Goal: Task Accomplishment & Management: Use online tool/utility

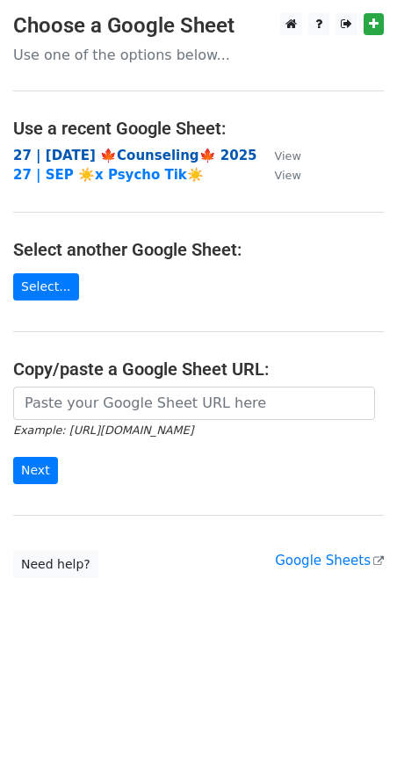
click at [80, 153] on strong "27 | SEP 18 🍁Counseling🍁 2025" at bounding box center [135, 156] width 244 height 16
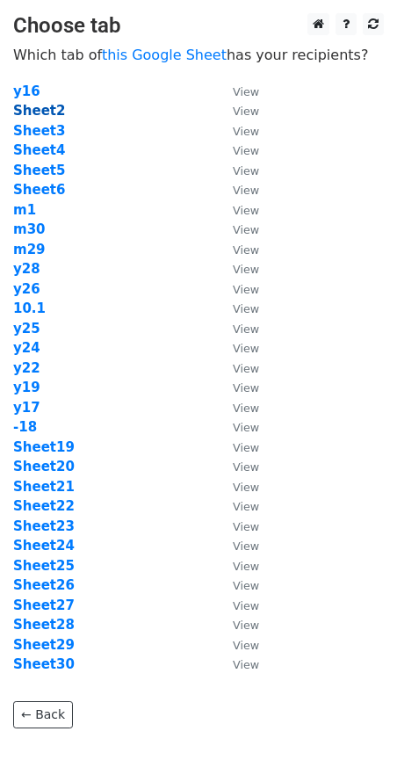
click at [41, 114] on strong "Sheet2" at bounding box center [39, 111] width 52 height 16
click at [36, 110] on strong "Sheet2" at bounding box center [39, 111] width 52 height 16
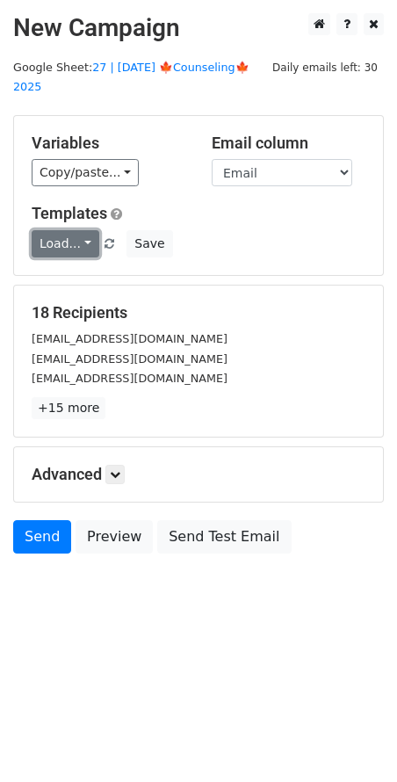
click at [75, 230] on link "Load..." at bounding box center [66, 243] width 68 height 27
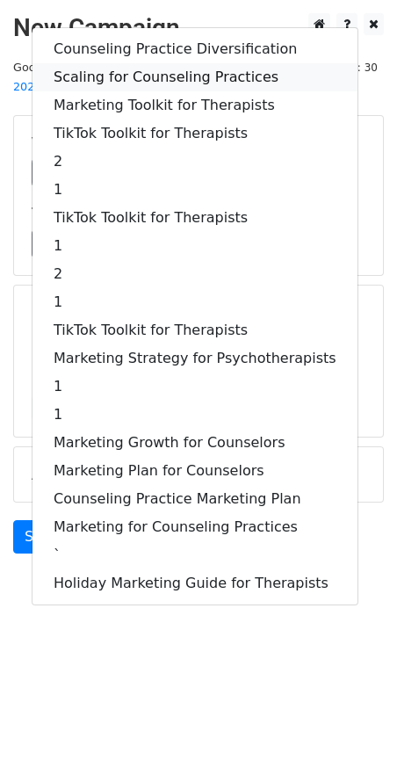
click at [176, 63] on link "Scaling for Counseling Practices" at bounding box center [195, 77] width 325 height 28
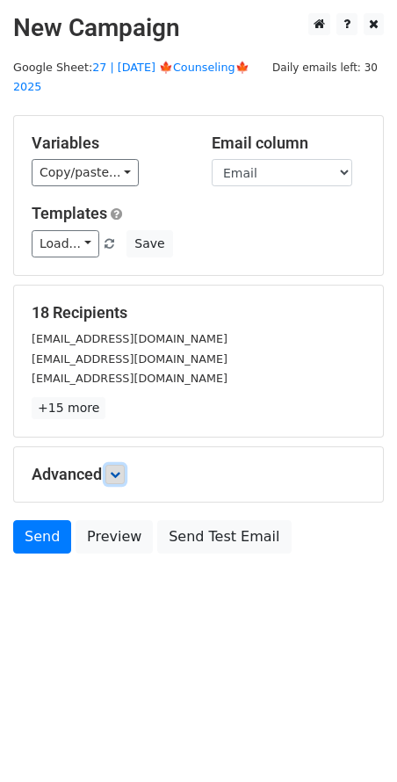
click at [116, 469] on icon at bounding box center [115, 474] width 11 height 11
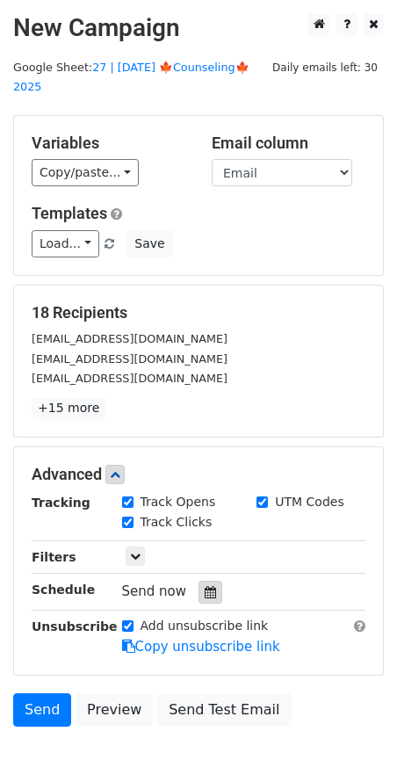
click at [205, 586] on icon at bounding box center [210, 592] width 11 height 12
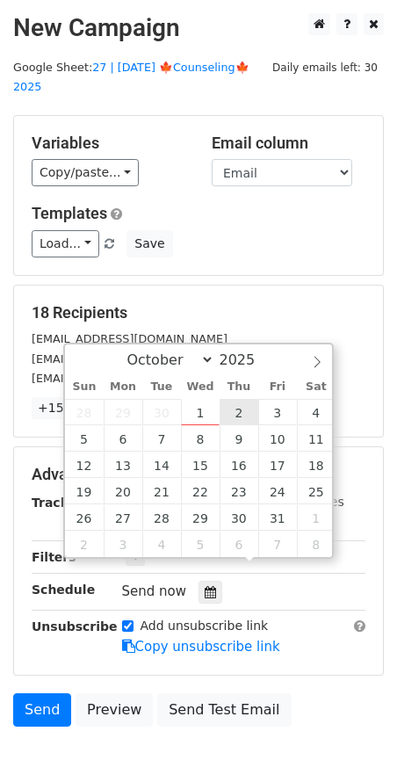
type input "2025-10-02 12:00"
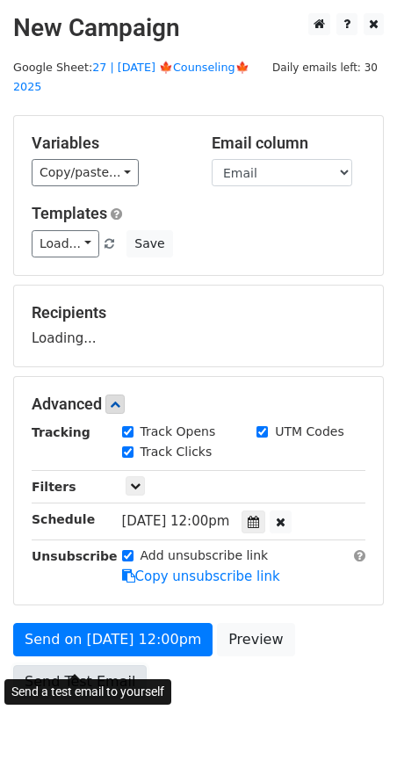
click at [100, 665] on link "Send Test Email" at bounding box center [80, 681] width 134 height 33
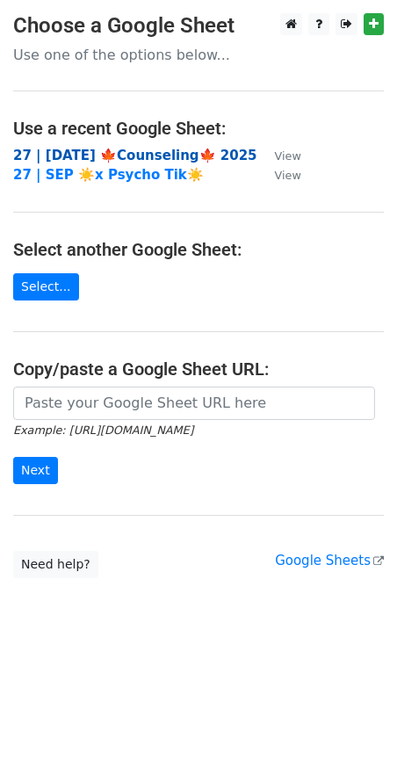
click at [135, 150] on strong "27 | [DATE] 🍁Counseling🍁 2025" at bounding box center [135, 156] width 244 height 16
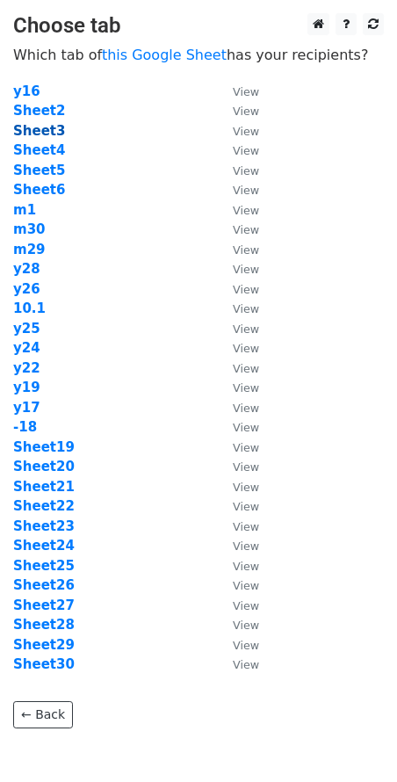
click at [45, 126] on strong "Sheet3" at bounding box center [39, 131] width 52 height 16
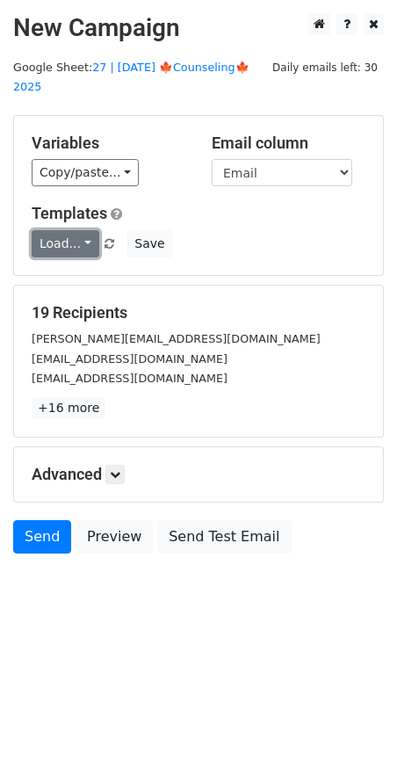
click at [68, 230] on link "Load..." at bounding box center [66, 243] width 68 height 27
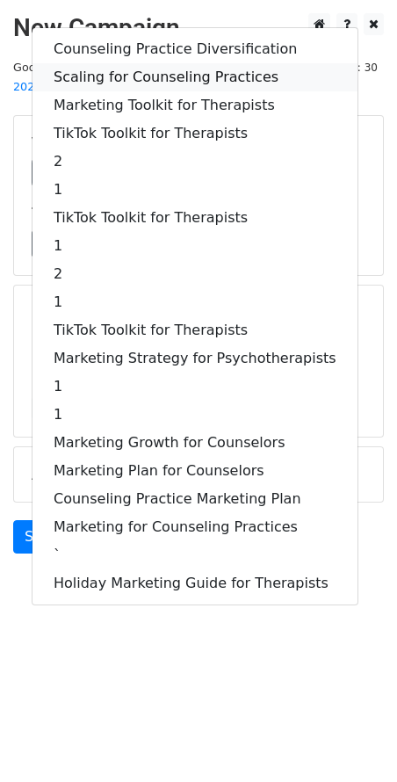
click at [149, 66] on link "Scaling for Counseling Practices" at bounding box center [195, 77] width 325 height 28
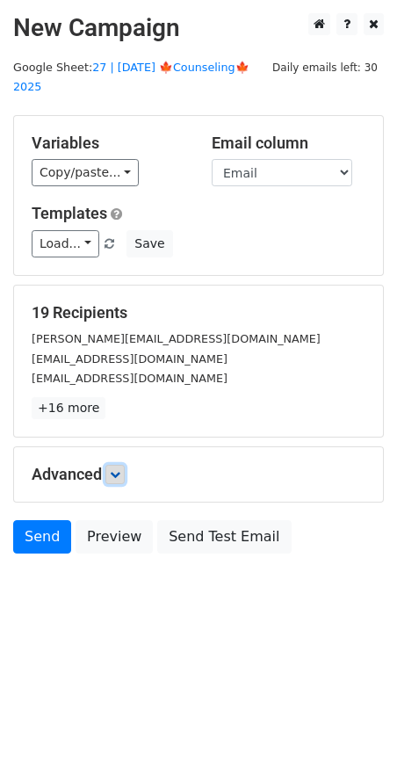
click at [120, 469] on icon at bounding box center [115, 474] width 11 height 11
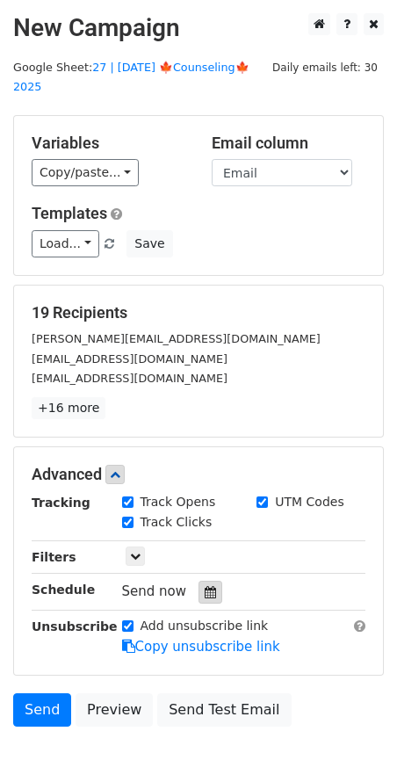
click at [207, 581] on div at bounding box center [211, 592] width 24 height 23
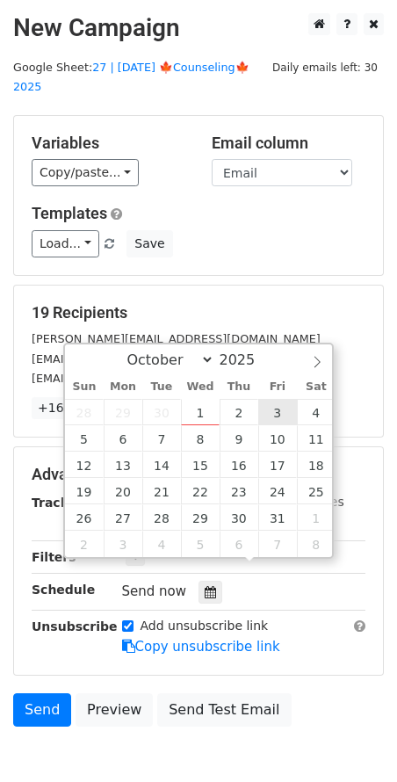
type input "2025-10-03 12:00"
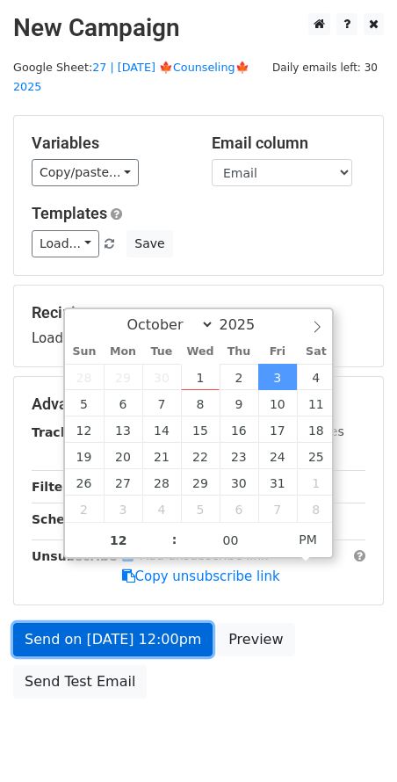
click at [147, 623] on link "Send on Oct 3 at 12:00pm" at bounding box center [113, 639] width 200 height 33
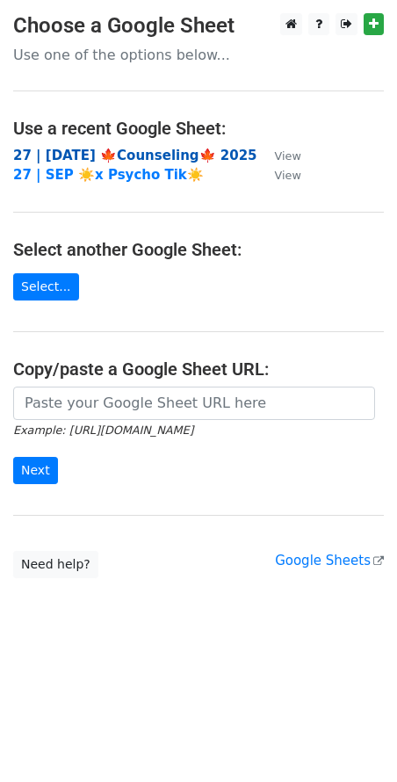
click at [156, 148] on strong "27 | [DATE] 🍁Counseling🍁 2025" at bounding box center [135, 156] width 244 height 16
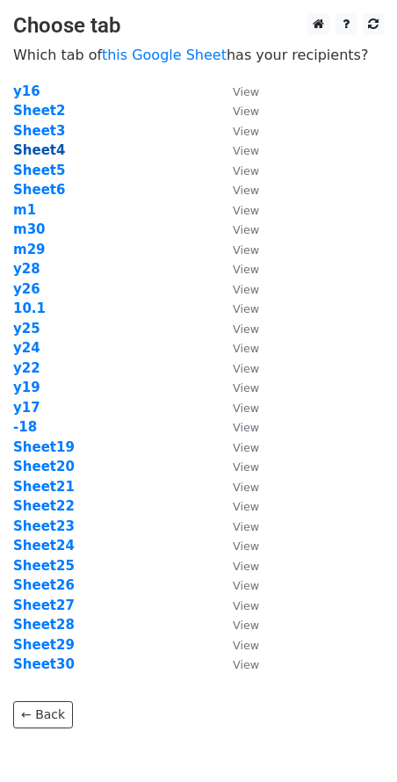
click at [45, 152] on strong "Sheet4" at bounding box center [39, 150] width 52 height 16
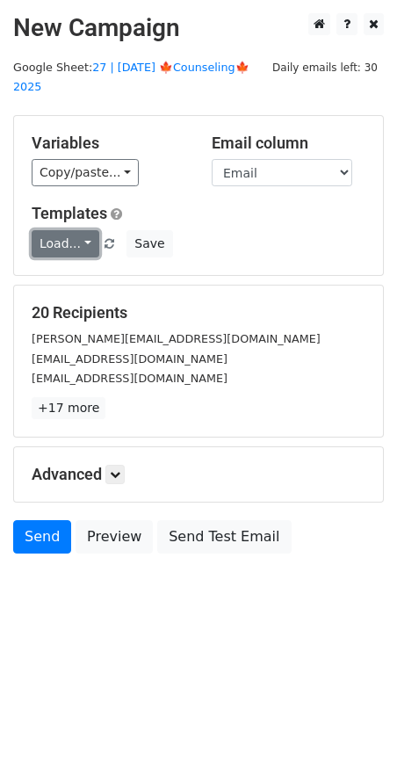
click at [74, 230] on link "Load..." at bounding box center [66, 243] width 68 height 27
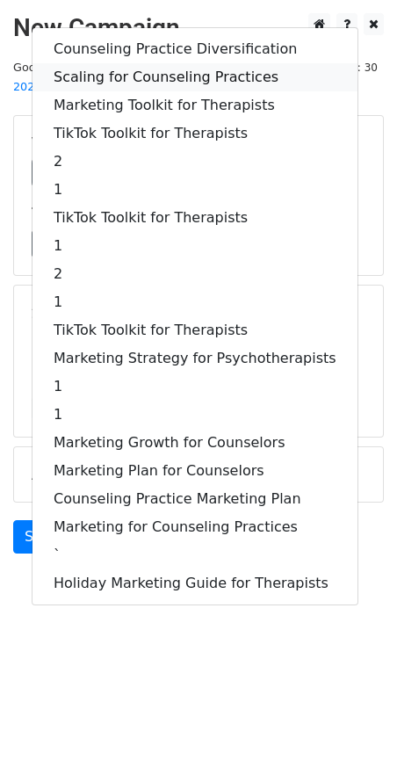
click at [191, 63] on link "Scaling for Counseling Practices" at bounding box center [195, 77] width 325 height 28
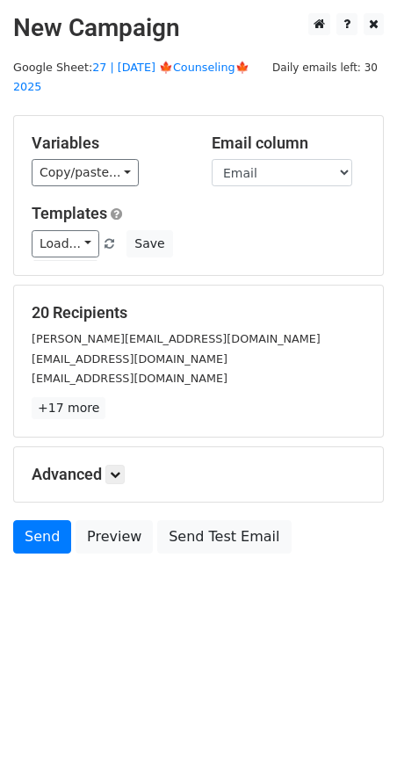
click at [127, 465] on h5 "Advanced" at bounding box center [199, 474] width 334 height 19
click at [113, 465] on link at bounding box center [114, 474] width 19 height 19
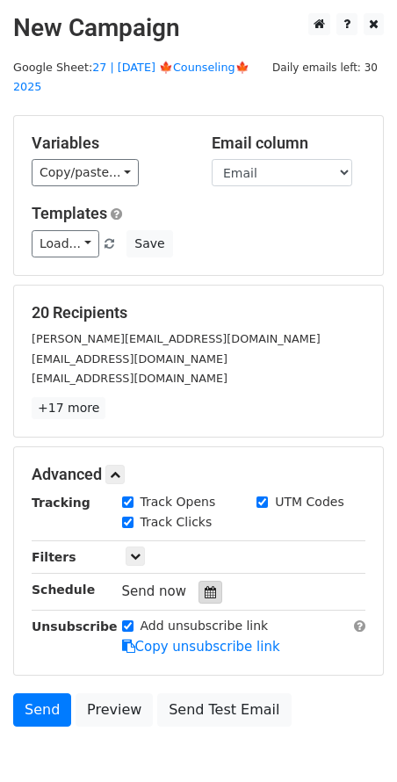
click at [205, 586] on icon at bounding box center [210, 592] width 11 height 12
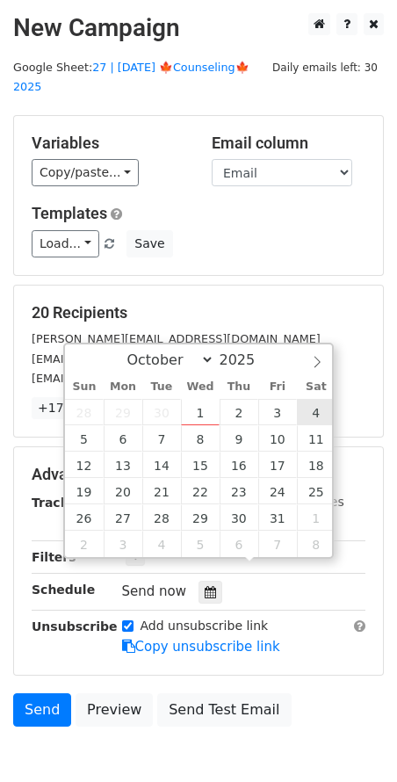
type input "2025-10-04 12:00"
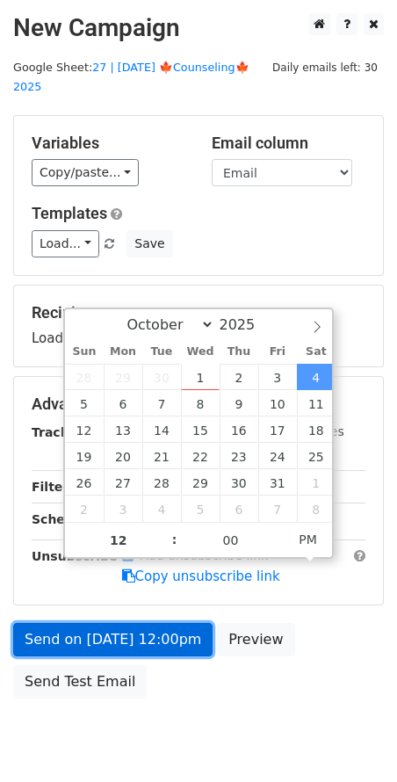
click at [146, 623] on link "Send on Oct 4 at 12:00pm" at bounding box center [113, 639] width 200 height 33
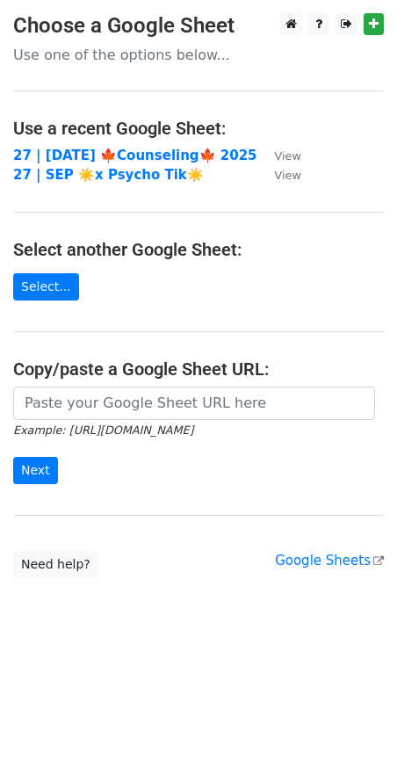
click at [92, 146] on td "27 | [DATE] 🍁Counseling🍁 2025" at bounding box center [135, 156] width 244 height 20
click at [95, 153] on strong "27 | [DATE] 🍁Counseling🍁 2025" at bounding box center [135, 156] width 244 height 16
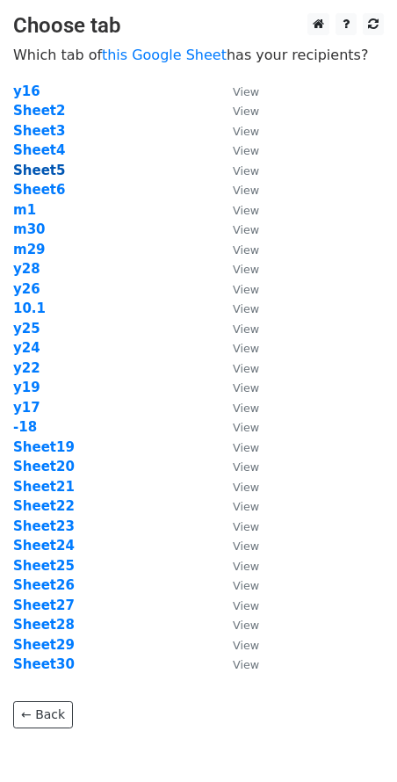
click at [39, 166] on strong "Sheet5" at bounding box center [39, 171] width 52 height 16
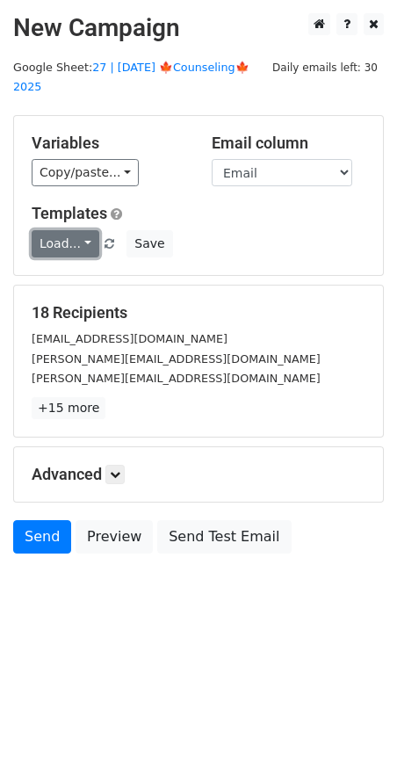
click at [69, 230] on link "Load..." at bounding box center [66, 243] width 68 height 27
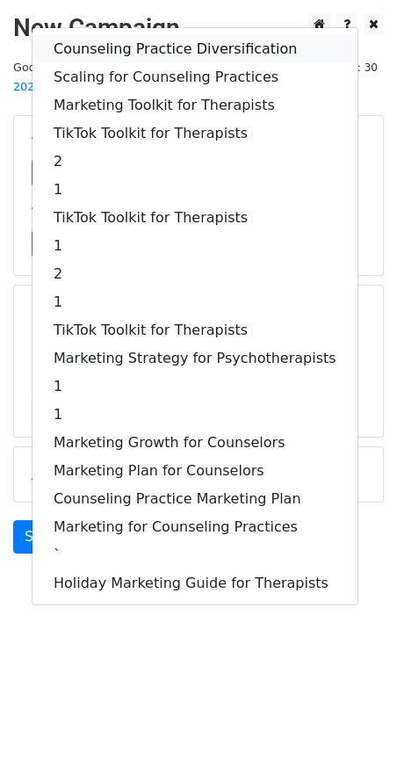
click at [179, 40] on link "Counseling Practice Diversification" at bounding box center [195, 49] width 325 height 28
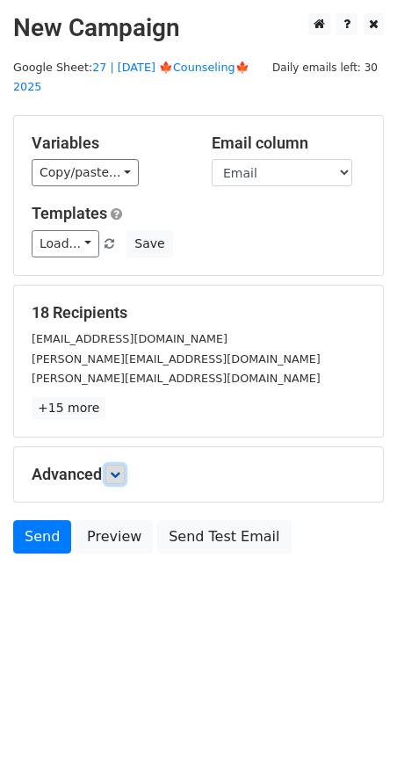
click at [115, 465] on link at bounding box center [114, 474] width 19 height 19
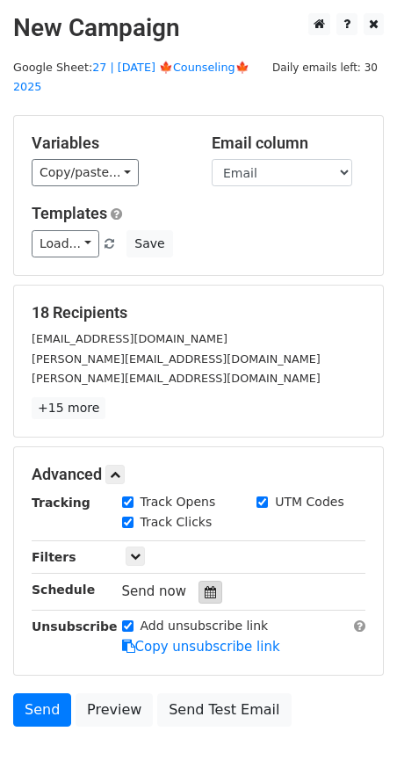
click at [205, 586] on icon at bounding box center [210, 592] width 11 height 12
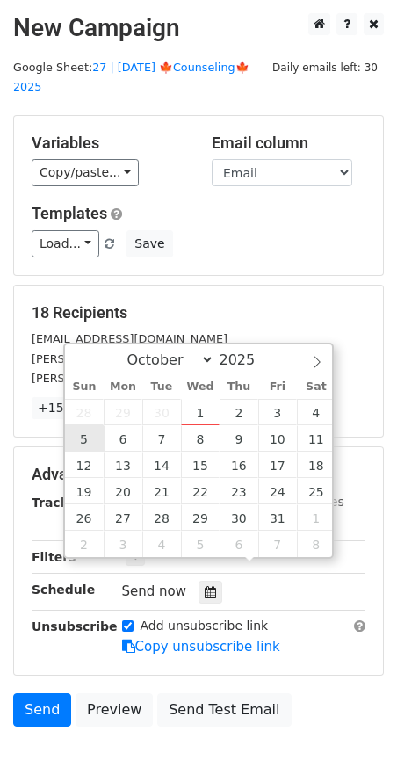
type input "2025-10-05 12:00"
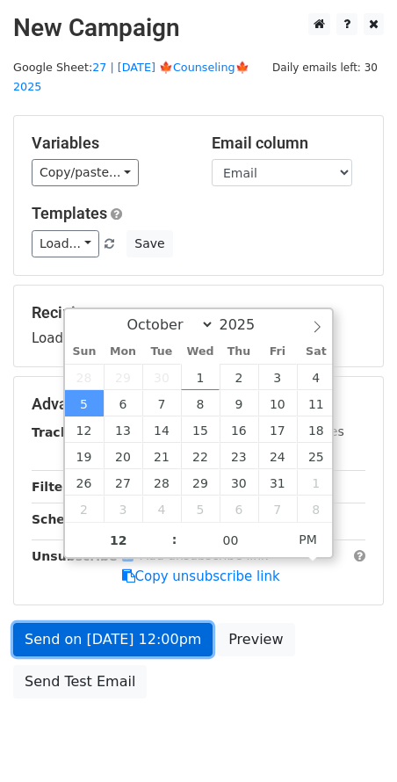
click at [91, 623] on link "Send on Oct 5 at 12:00pm" at bounding box center [113, 639] width 200 height 33
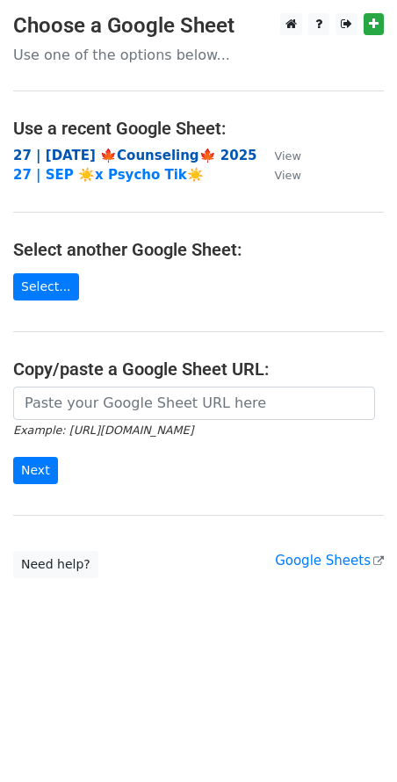
click at [130, 154] on strong "27 | [DATE] 🍁Counseling🍁 2025" at bounding box center [135, 156] width 244 height 16
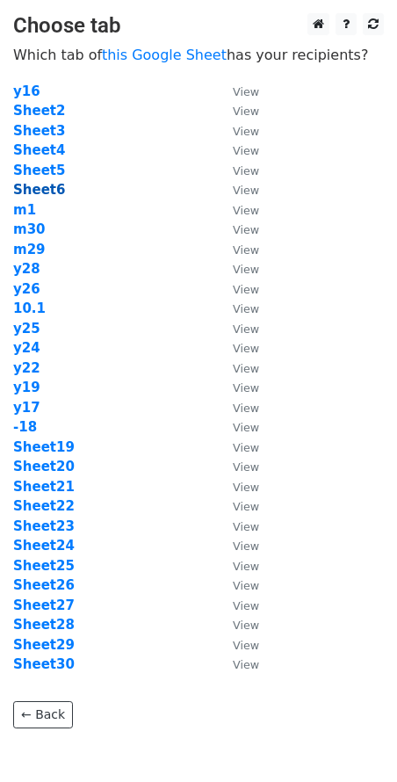
click at [48, 185] on strong "Sheet6" at bounding box center [39, 190] width 52 height 16
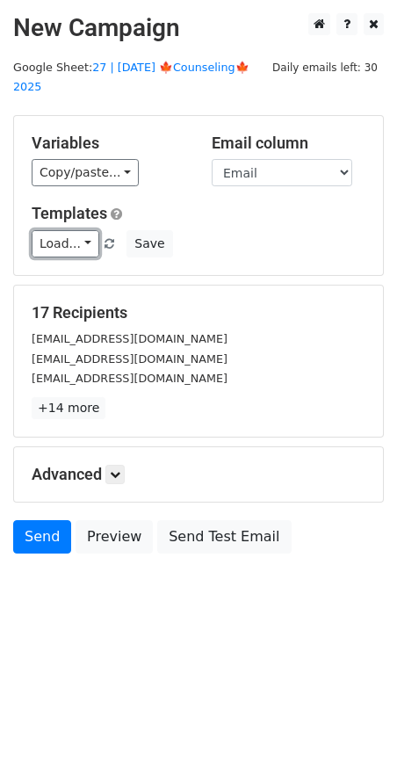
click at [67, 230] on link "Load..." at bounding box center [66, 243] width 68 height 27
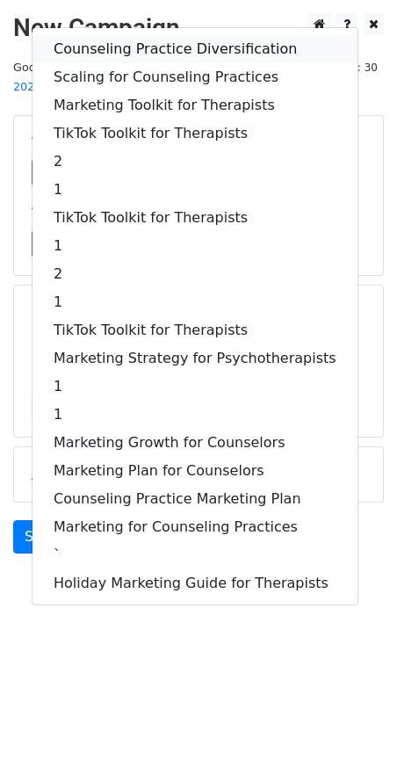
click at [173, 35] on link "Counseling Practice Diversification" at bounding box center [195, 49] width 325 height 28
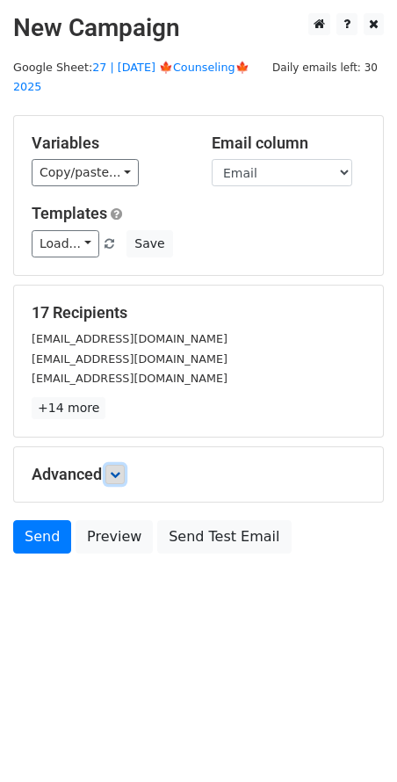
click at [125, 465] on link at bounding box center [114, 474] width 19 height 19
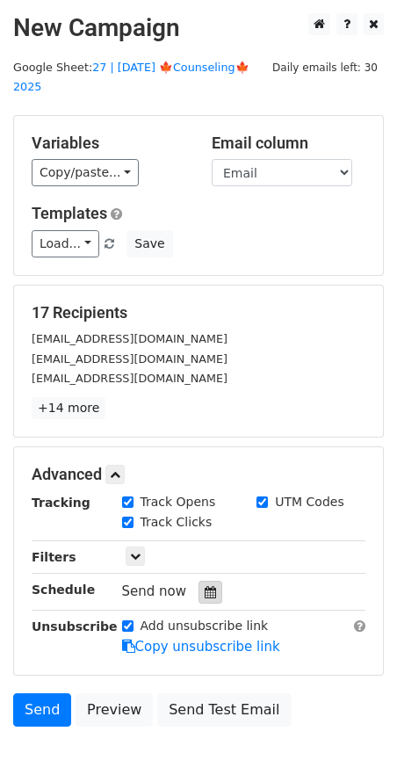
click at [199, 581] on div at bounding box center [211, 592] width 24 height 23
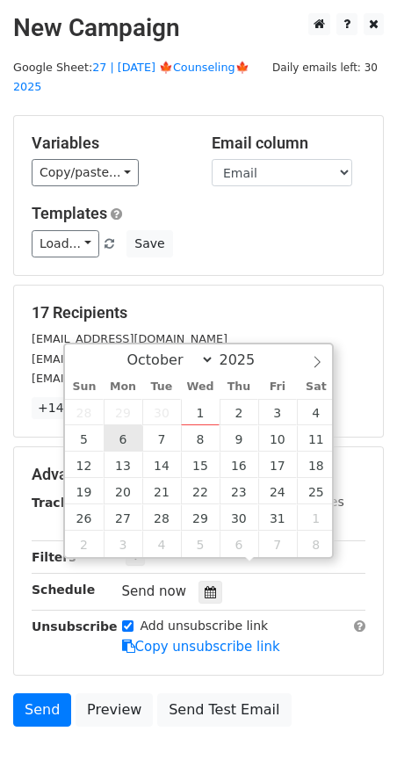
type input "[DATE] 12:00"
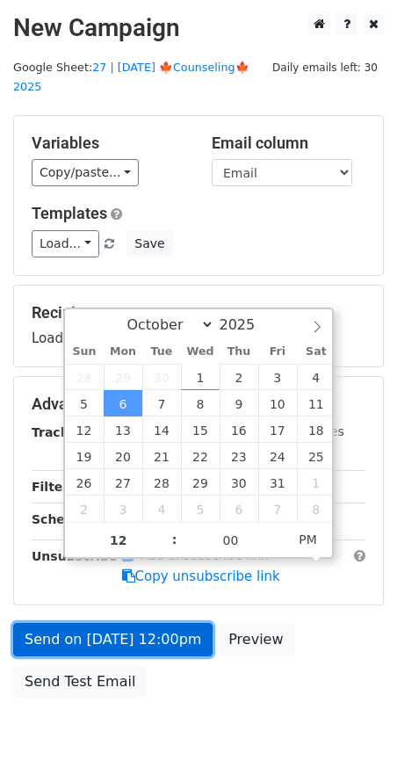
click at [120, 623] on link "Send on [DATE] 12:00pm" at bounding box center [113, 639] width 200 height 33
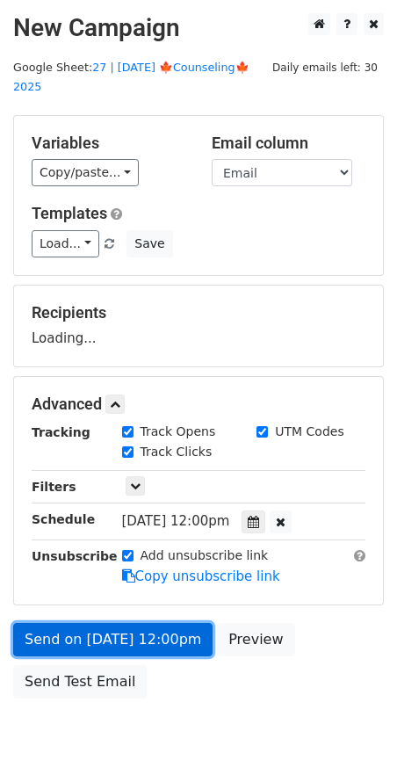
click at [125, 623] on link "Send on [DATE] 12:00pm" at bounding box center [113, 639] width 200 height 33
